Goal: Task Accomplishment & Management: Use online tool/utility

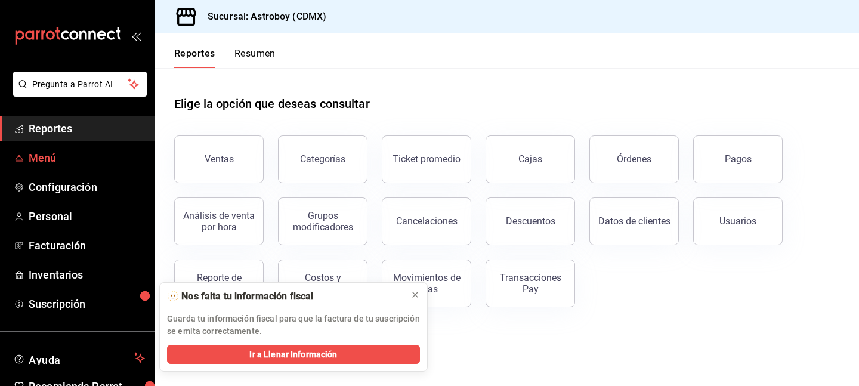
click at [63, 145] on link "Menú" at bounding box center [77, 158] width 155 height 26
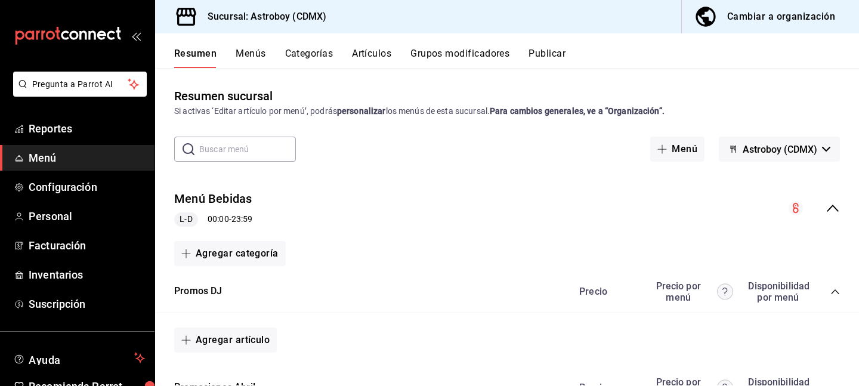
click at [381, 60] on button "Artículos" at bounding box center [371, 58] width 39 height 20
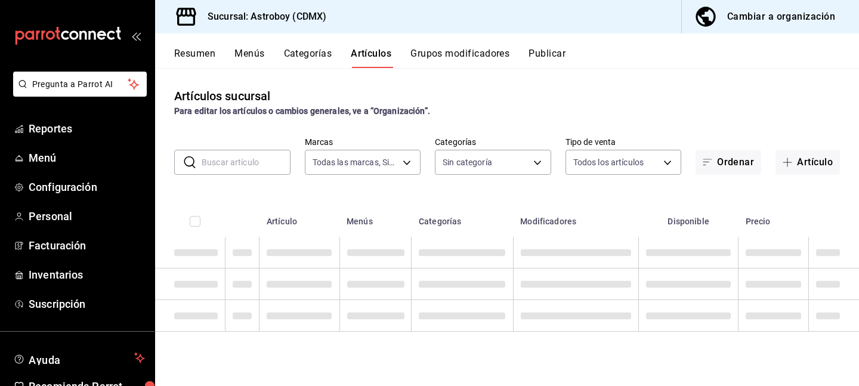
type input "c35c8f6d-19ea-4b1f-88e5-75197b530b16"
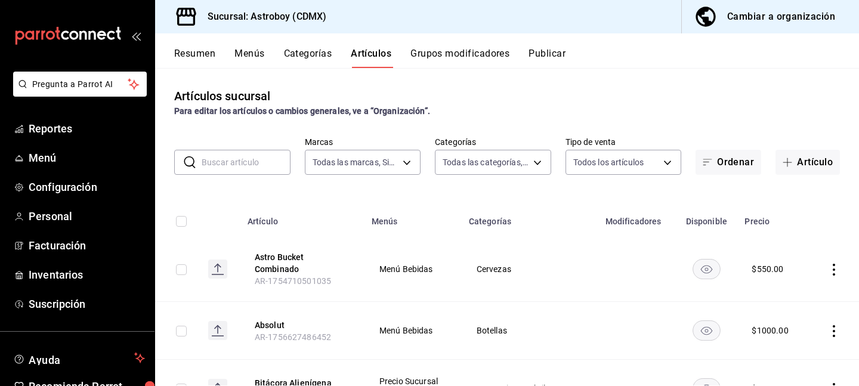
type input "79d42480-7791-4fc3-818f-df9928624ea9,94c32e7c-de73-4e1f-8dbf-98bebc0ffb2e,fad23…"
click at [815, 162] on button "Artículo" at bounding box center [808, 162] width 64 height 25
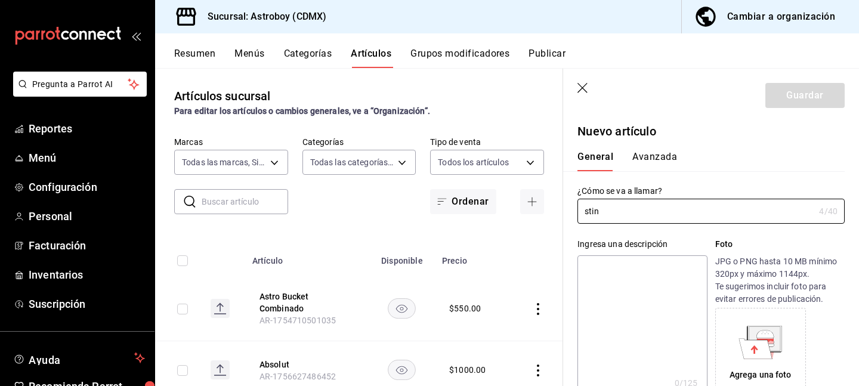
type input "stin"
click at [582, 87] on icon "button" at bounding box center [583, 88] width 10 height 10
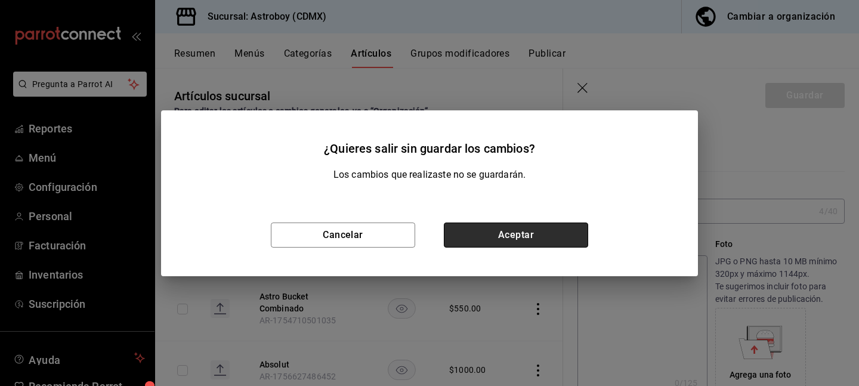
click at [482, 235] on button "Aceptar" at bounding box center [516, 235] width 144 height 25
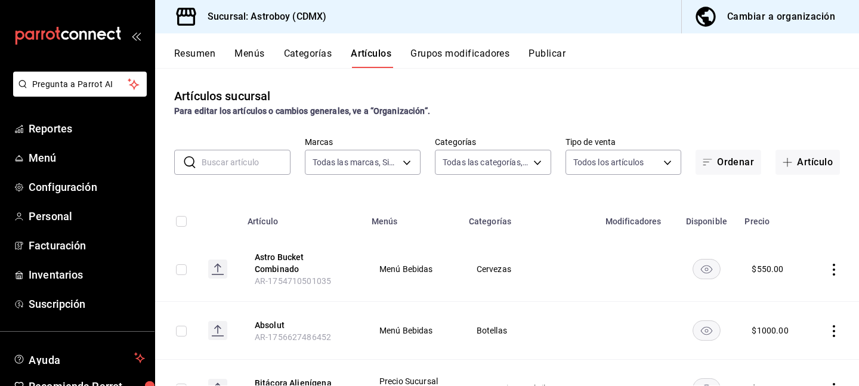
click at [238, 164] on input "text" at bounding box center [246, 162] width 89 height 24
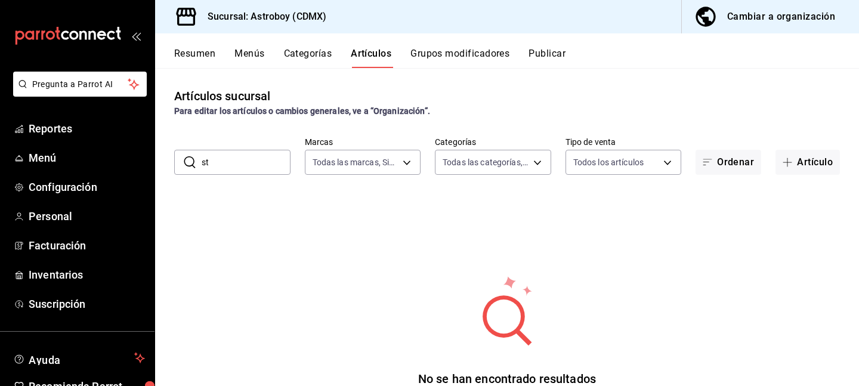
type input "s"
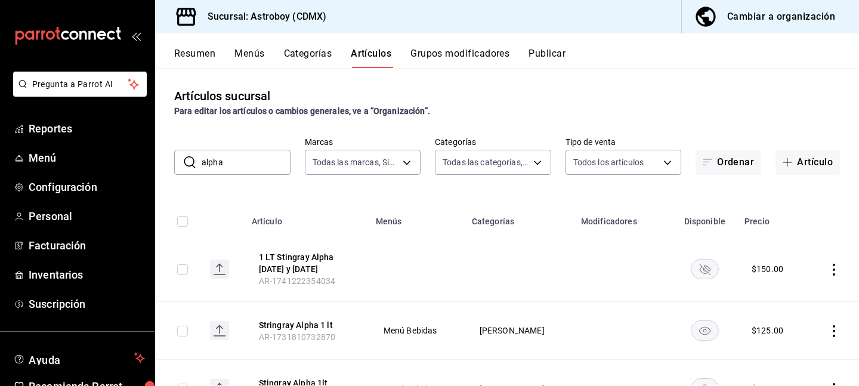
type input "alpha"
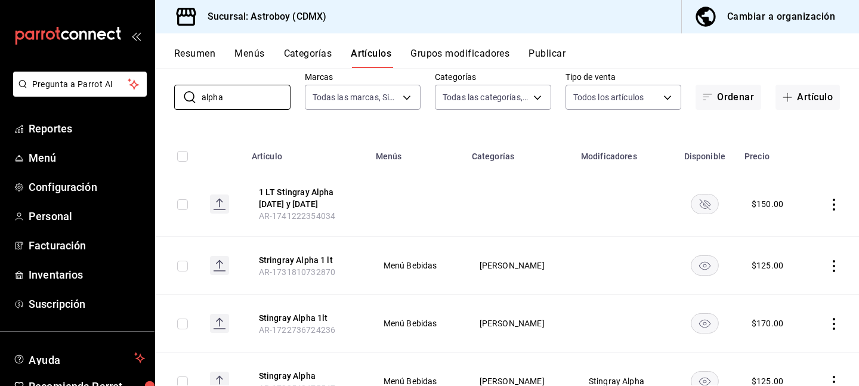
scroll to position [118, 0]
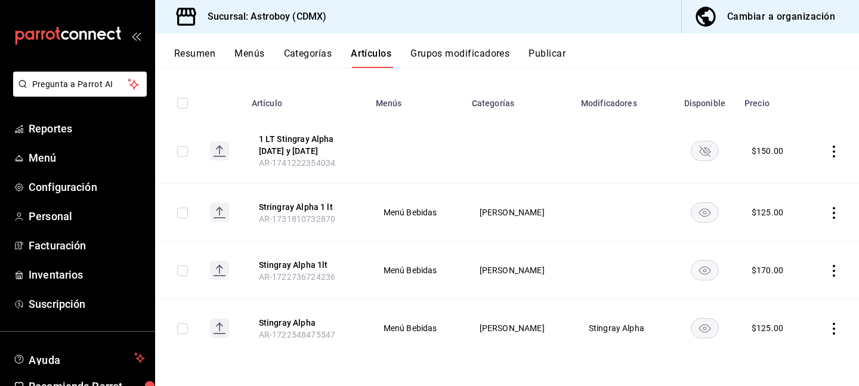
click at [836, 211] on icon "actions" at bounding box center [834, 213] width 12 height 12
click at [800, 241] on span "Editar" at bounding box center [798, 240] width 31 height 13
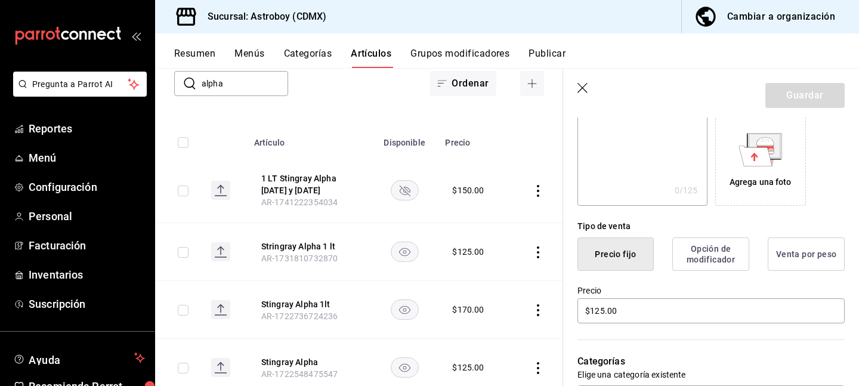
scroll to position [194, 0]
click at [600, 310] on input "$125.00" at bounding box center [711, 309] width 267 height 25
click at [604, 309] on input "$125.00" at bounding box center [711, 309] width 267 height 25
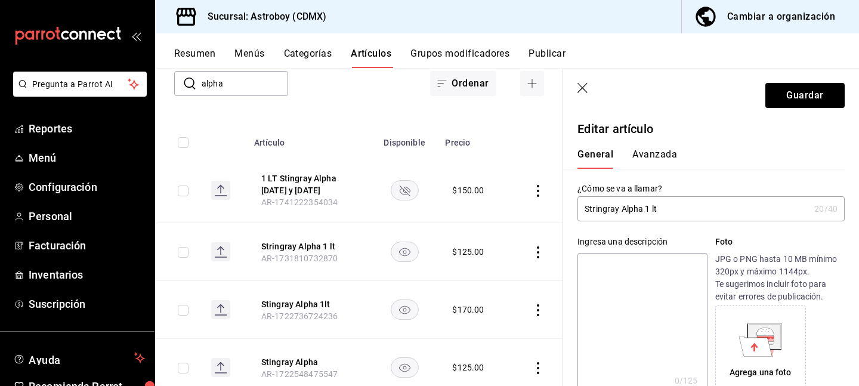
scroll to position [0, 0]
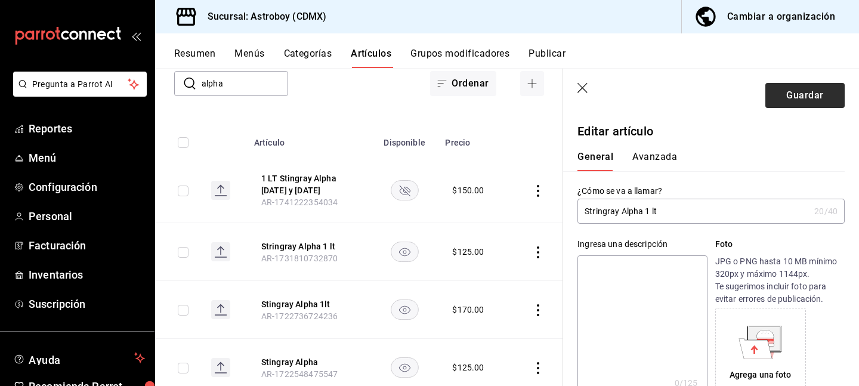
type input "$150.00"
click at [793, 96] on button "Guardar" at bounding box center [805, 95] width 79 height 25
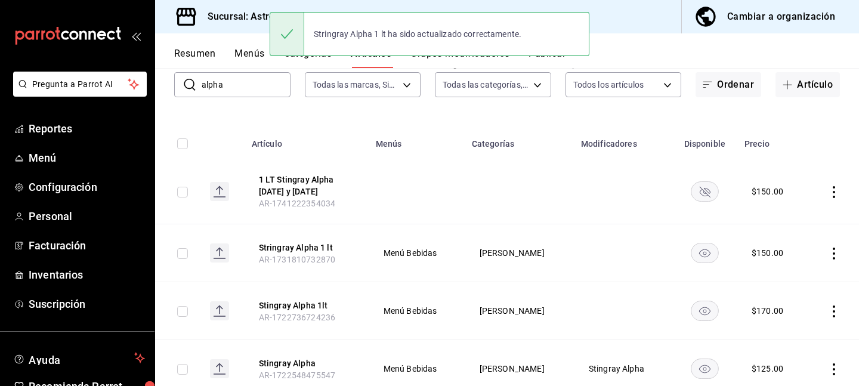
scroll to position [118, 0]
